Goal: Task Accomplishment & Management: Complete application form

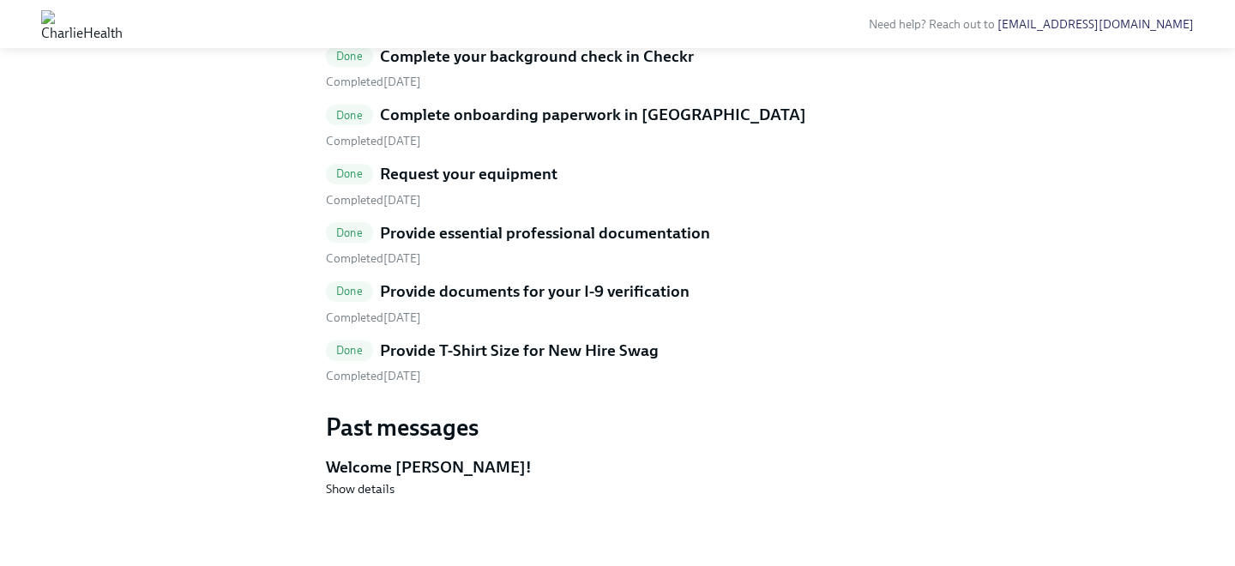
scroll to position [887, 0]
click at [590, 385] on link "Done Provide T-Shirt Size for New Hire Swag Completed [DATE]" at bounding box center [617, 362] width 583 height 45
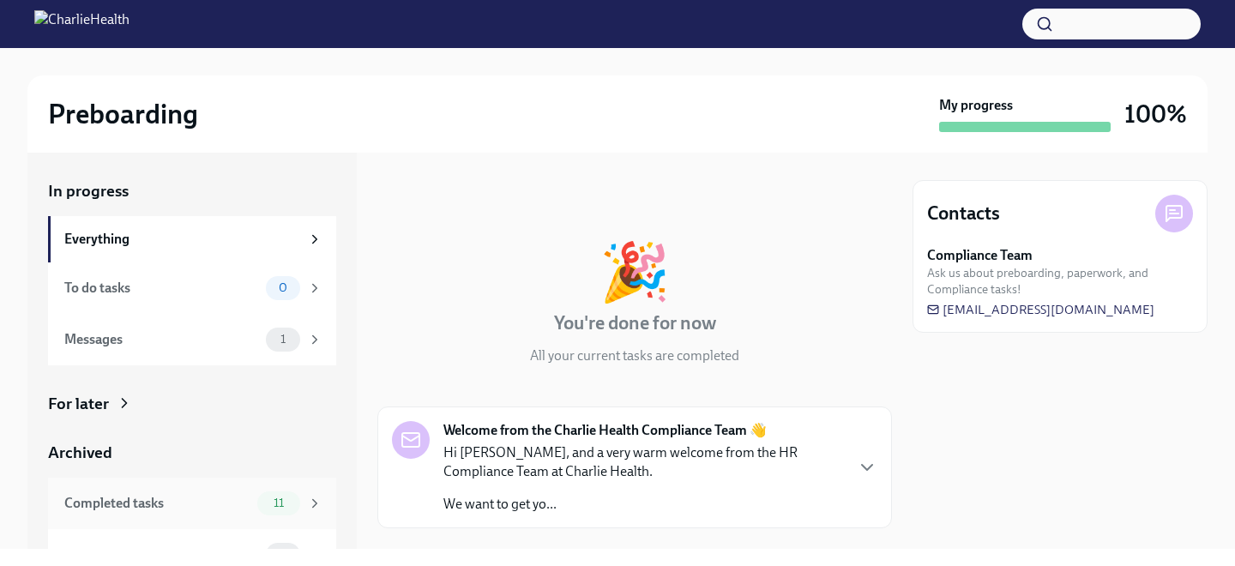
click at [275, 499] on span "11" at bounding box center [278, 503] width 31 height 13
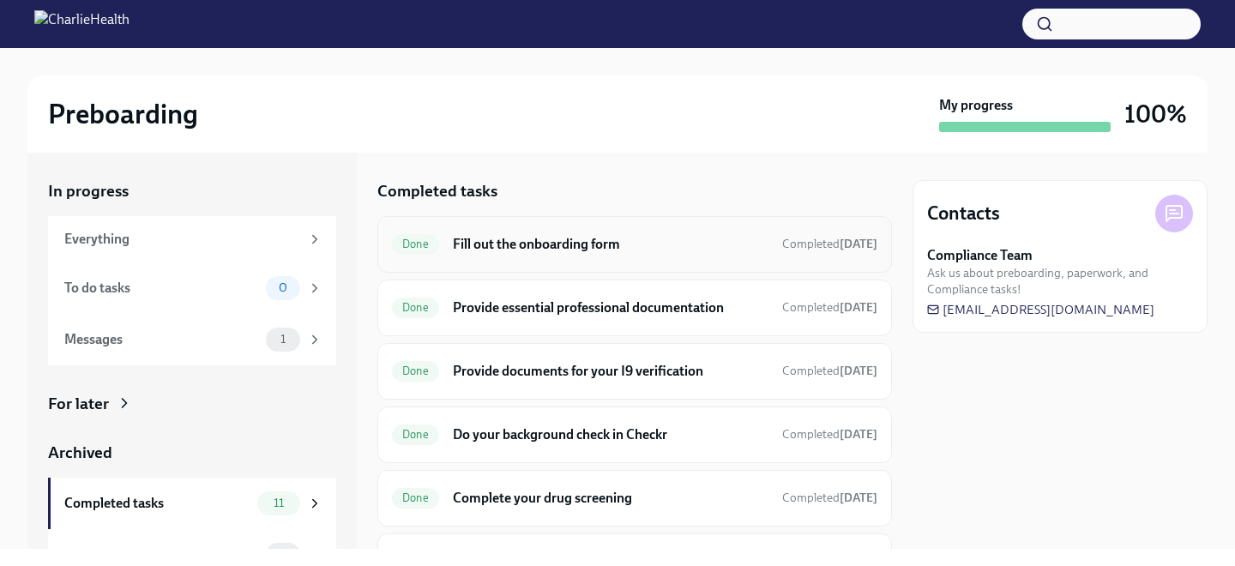
click at [536, 242] on h6 "Fill out the onboarding form" at bounding box center [611, 244] width 316 height 19
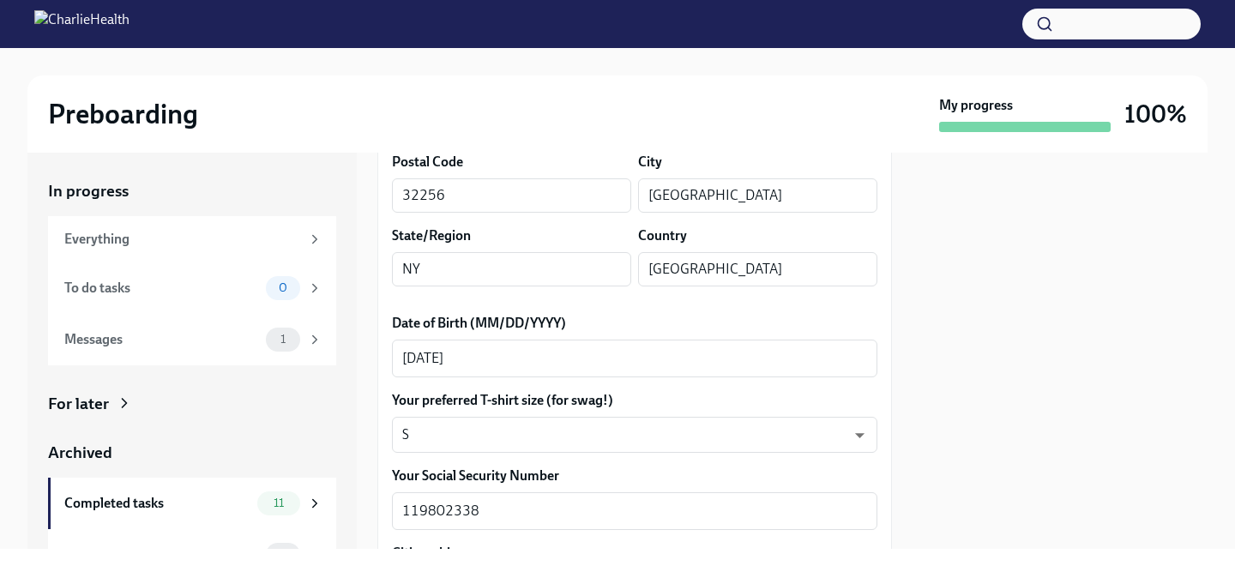
scroll to position [698, 0]
